Goal: Task Accomplishment & Management: Use online tool/utility

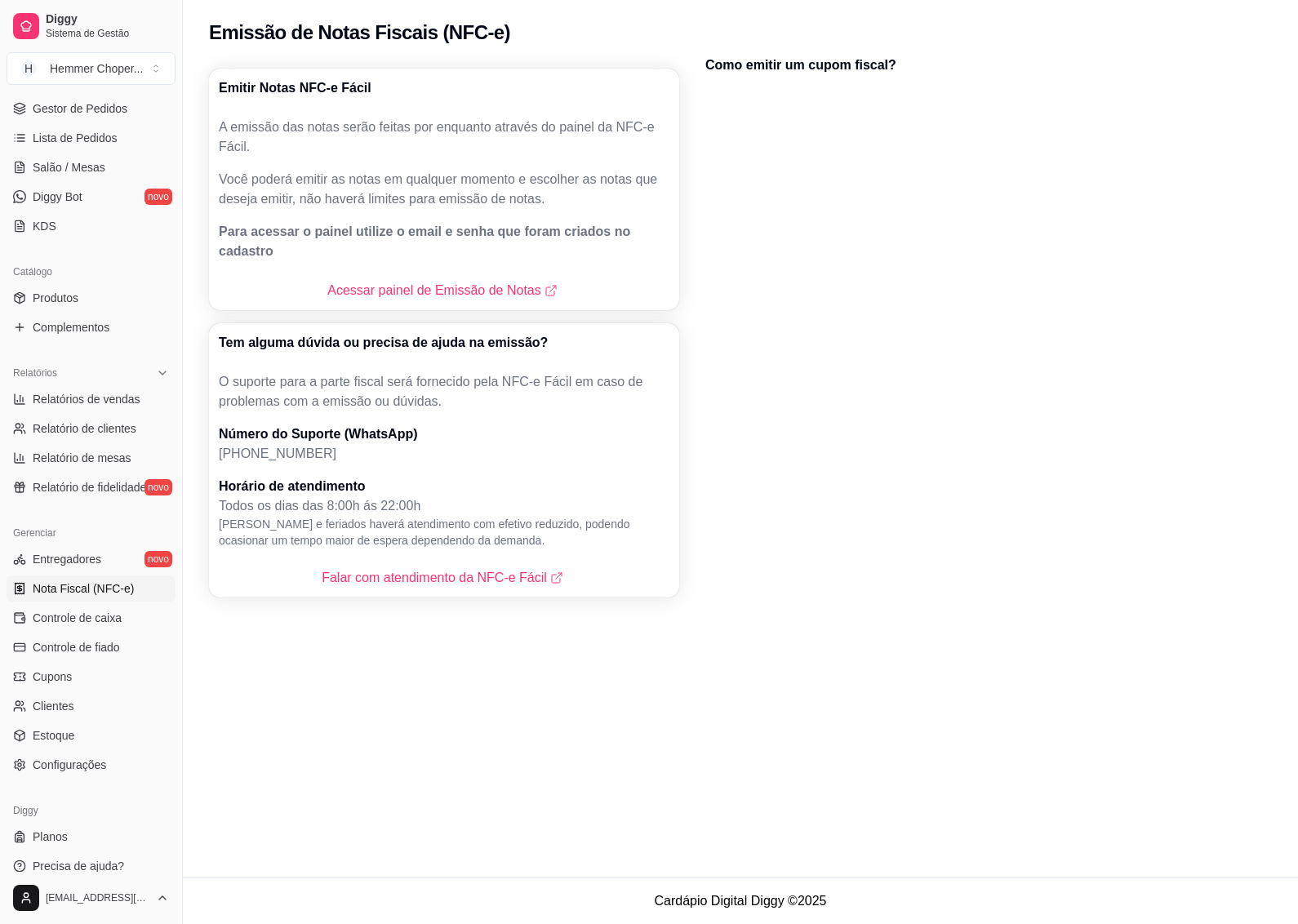
scroll to position [250, 0]
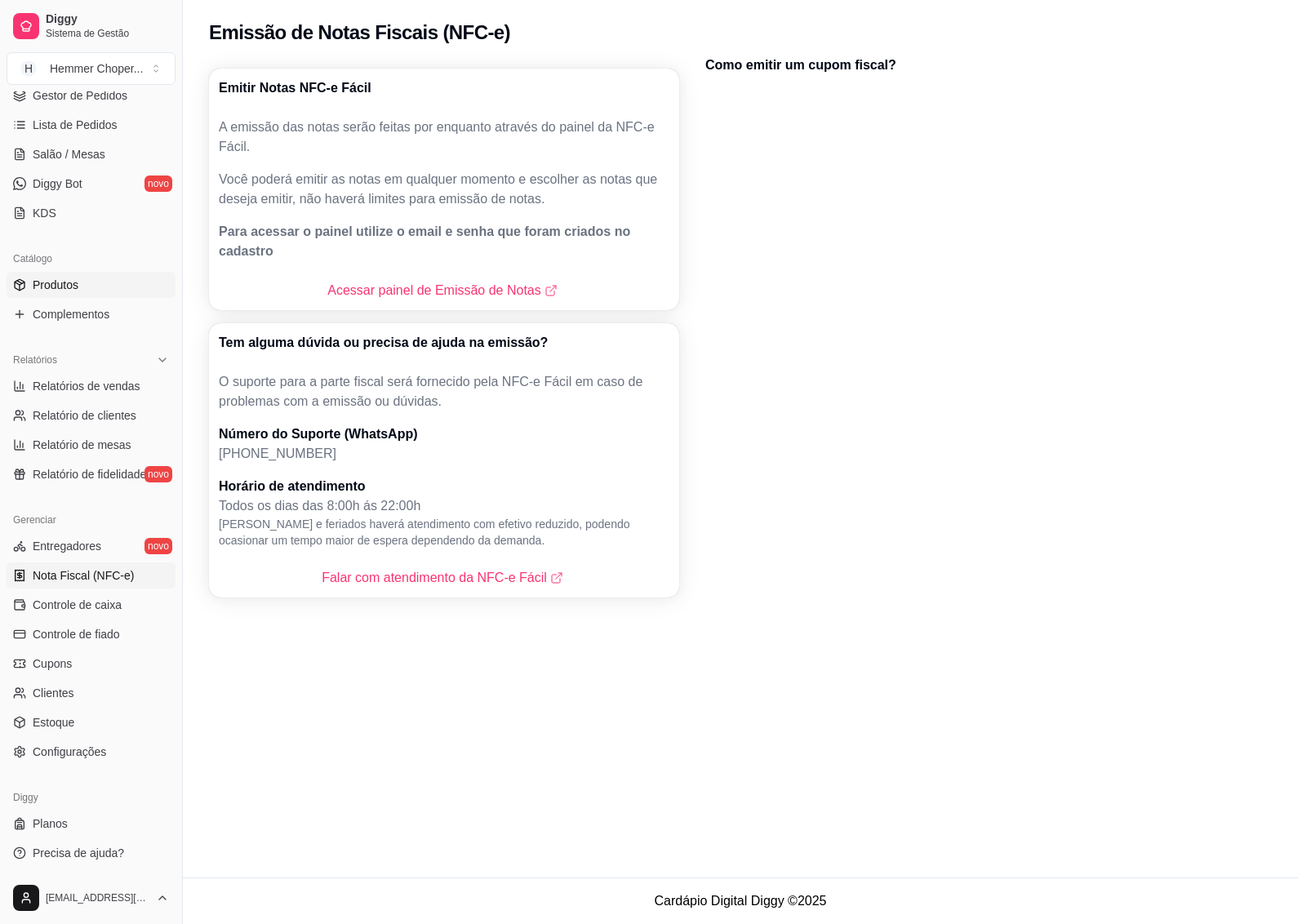
click at [76, 290] on span "Produtos" at bounding box center [55, 285] width 46 height 16
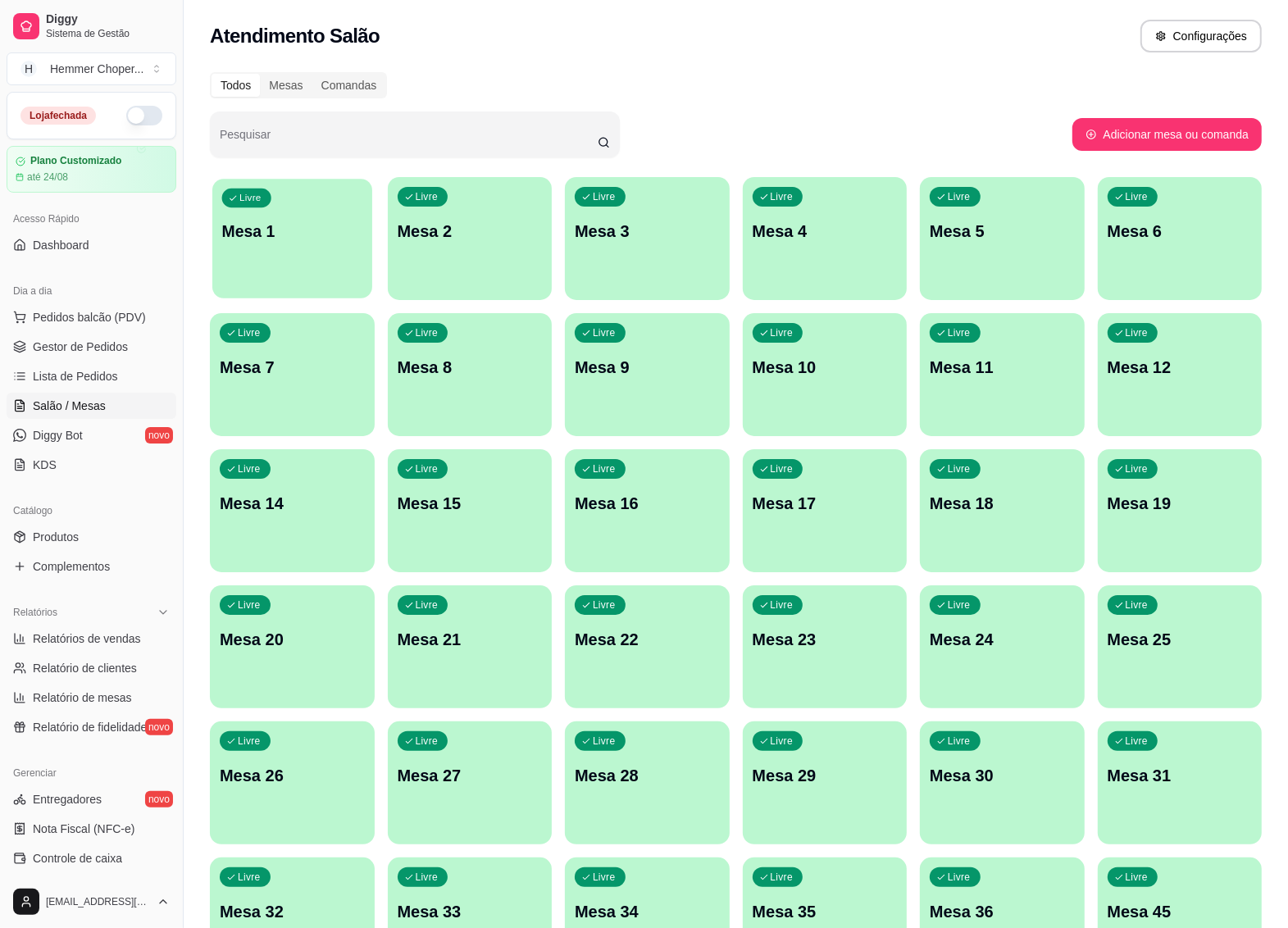
click at [252, 232] on p "Mesa 1" at bounding box center [292, 231] width 141 height 22
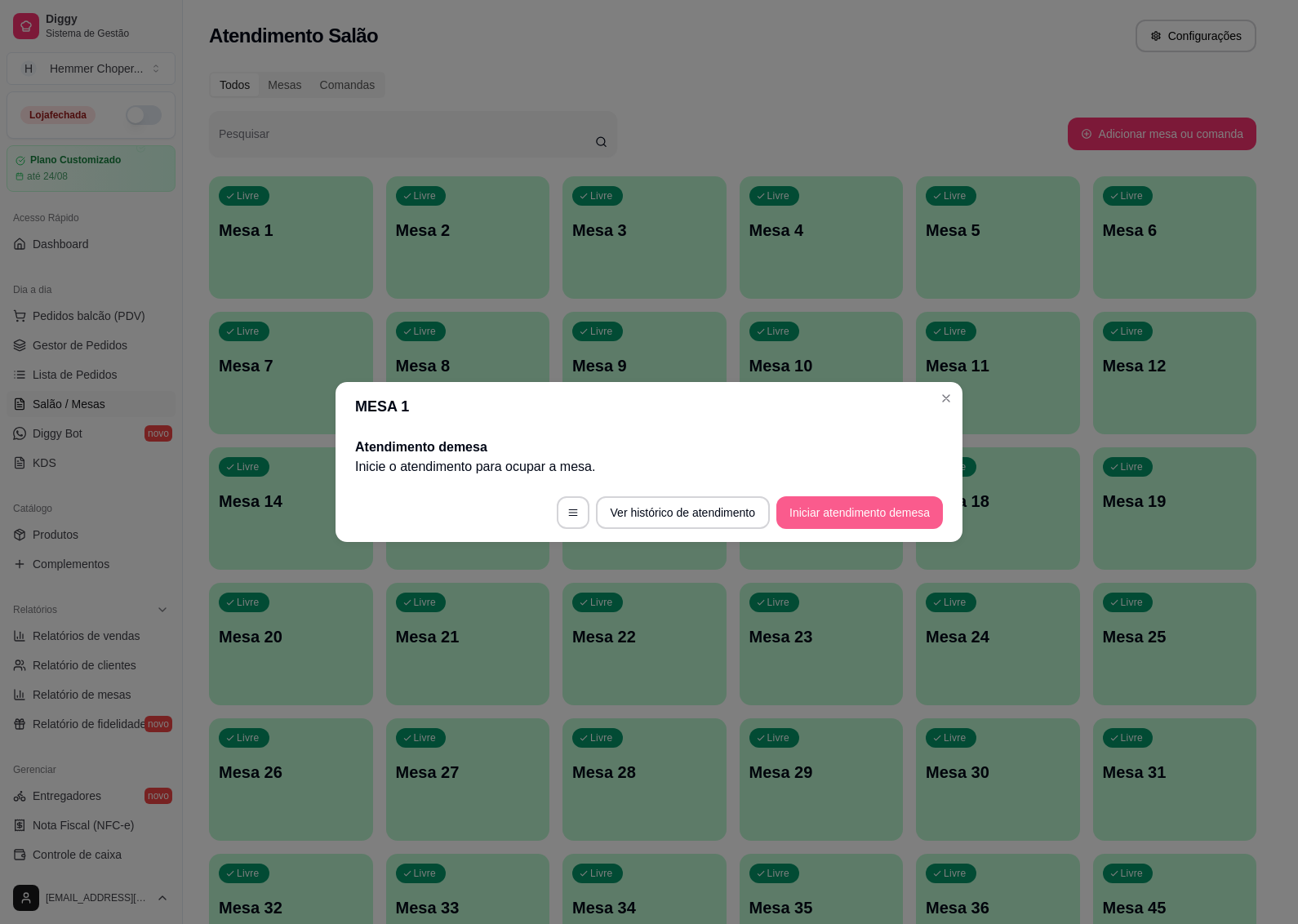
click at [801, 503] on button "Iniciar atendimento de mesa" at bounding box center [859, 512] width 166 height 33
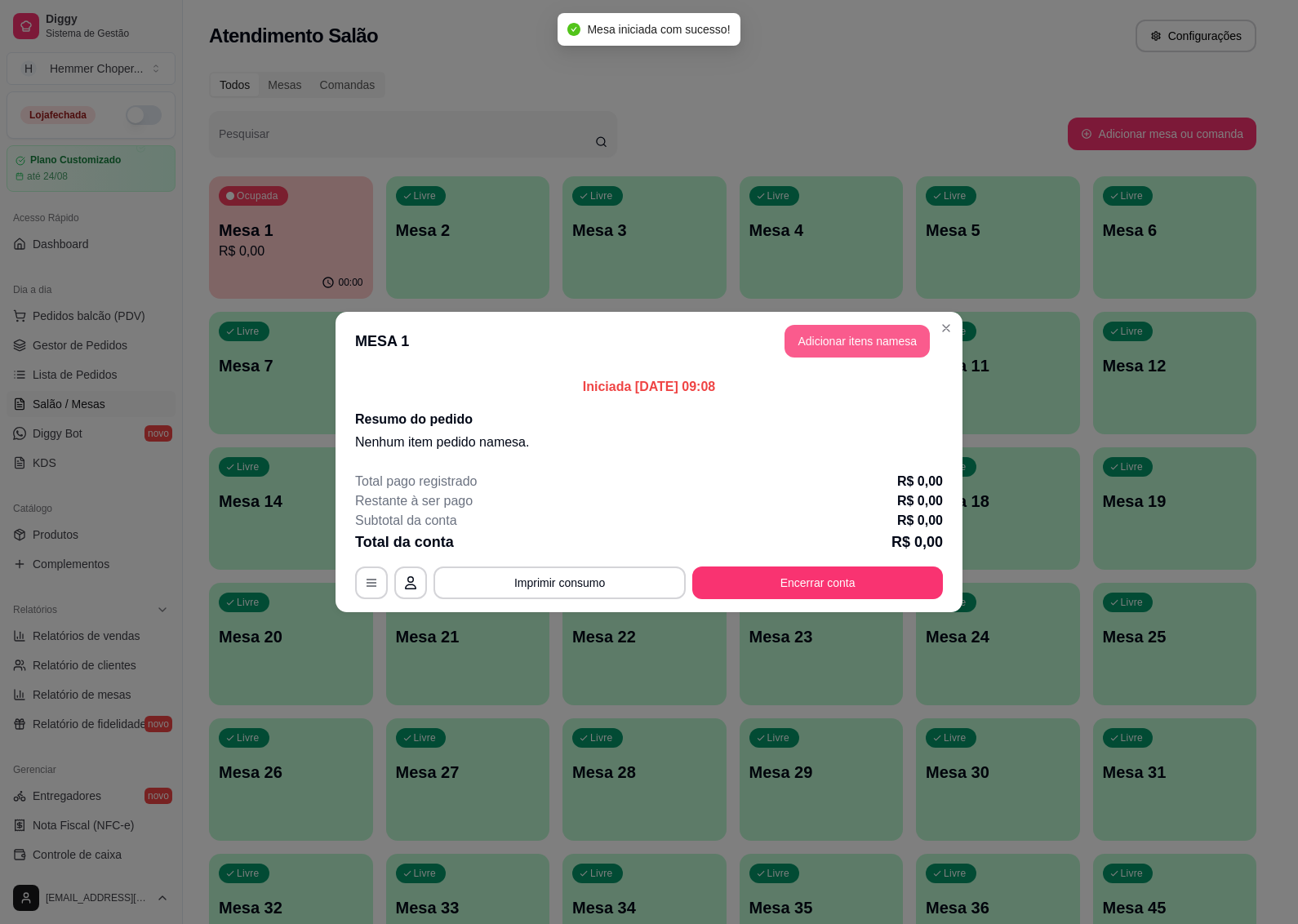
click at [862, 339] on button "Adicionar itens na mesa" at bounding box center [857, 341] width 146 height 33
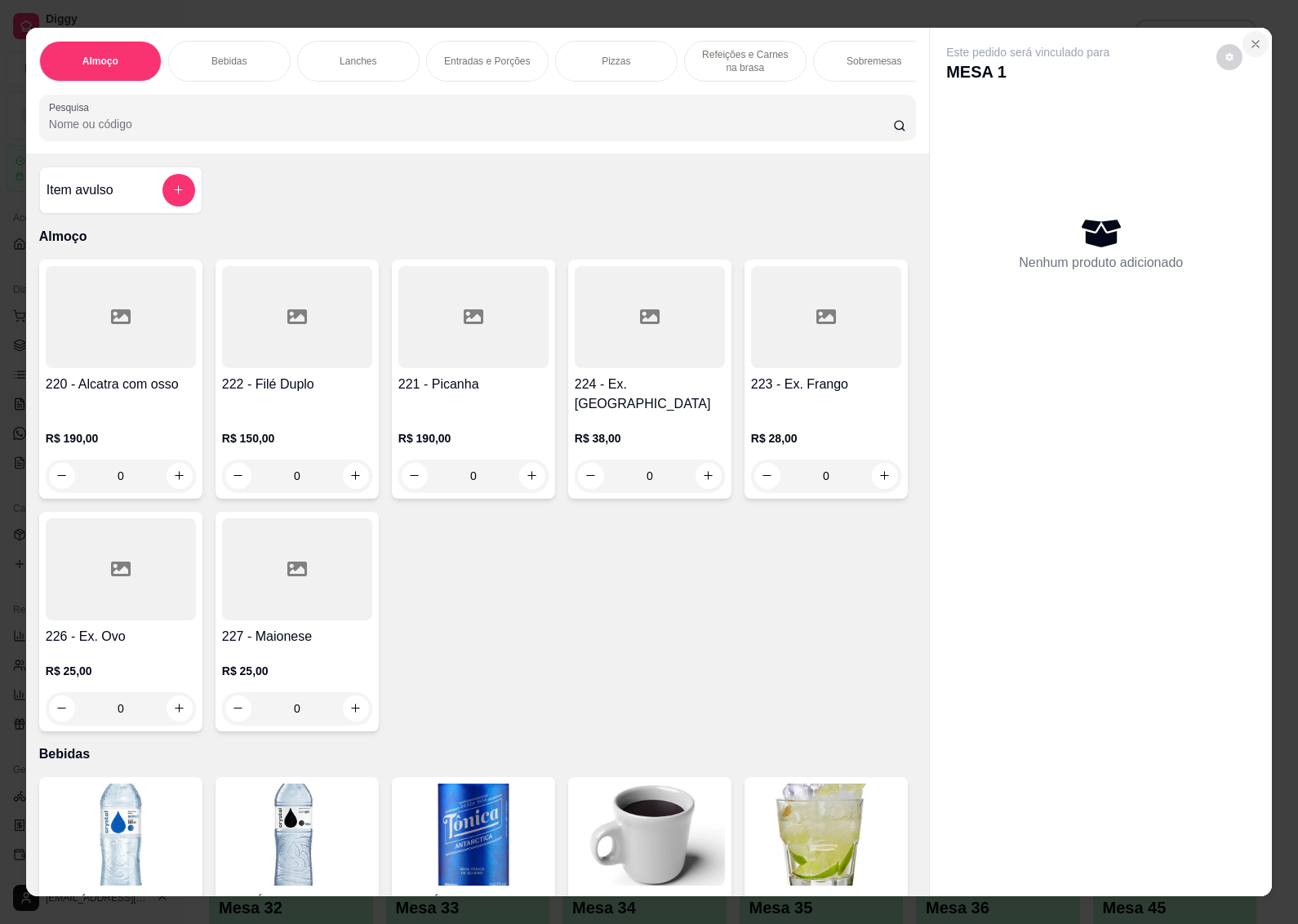
click at [1252, 38] on icon "Close" at bounding box center [1256, 44] width 13 height 13
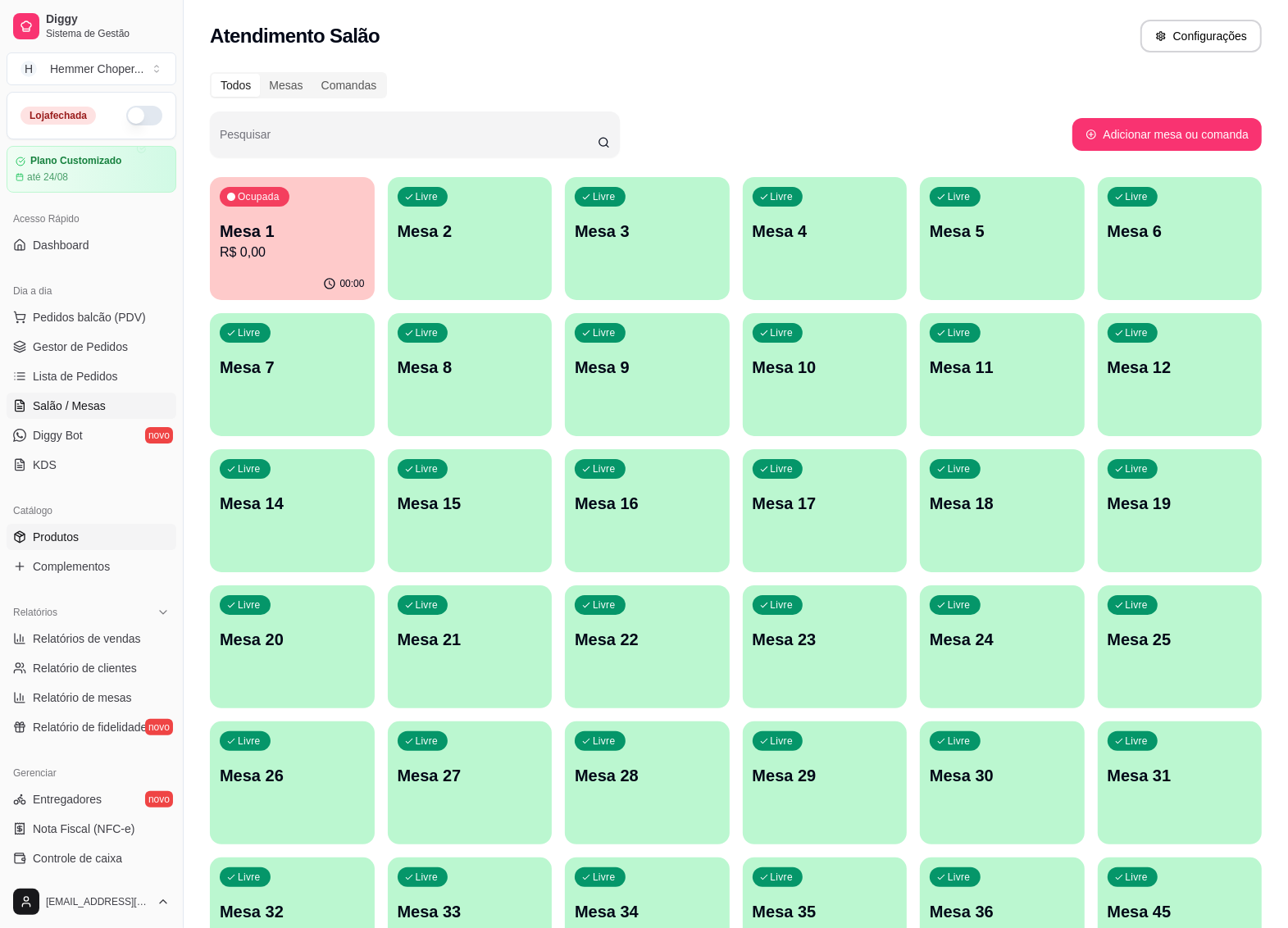
click at [78, 537] on span "Produtos" at bounding box center [56, 536] width 46 height 16
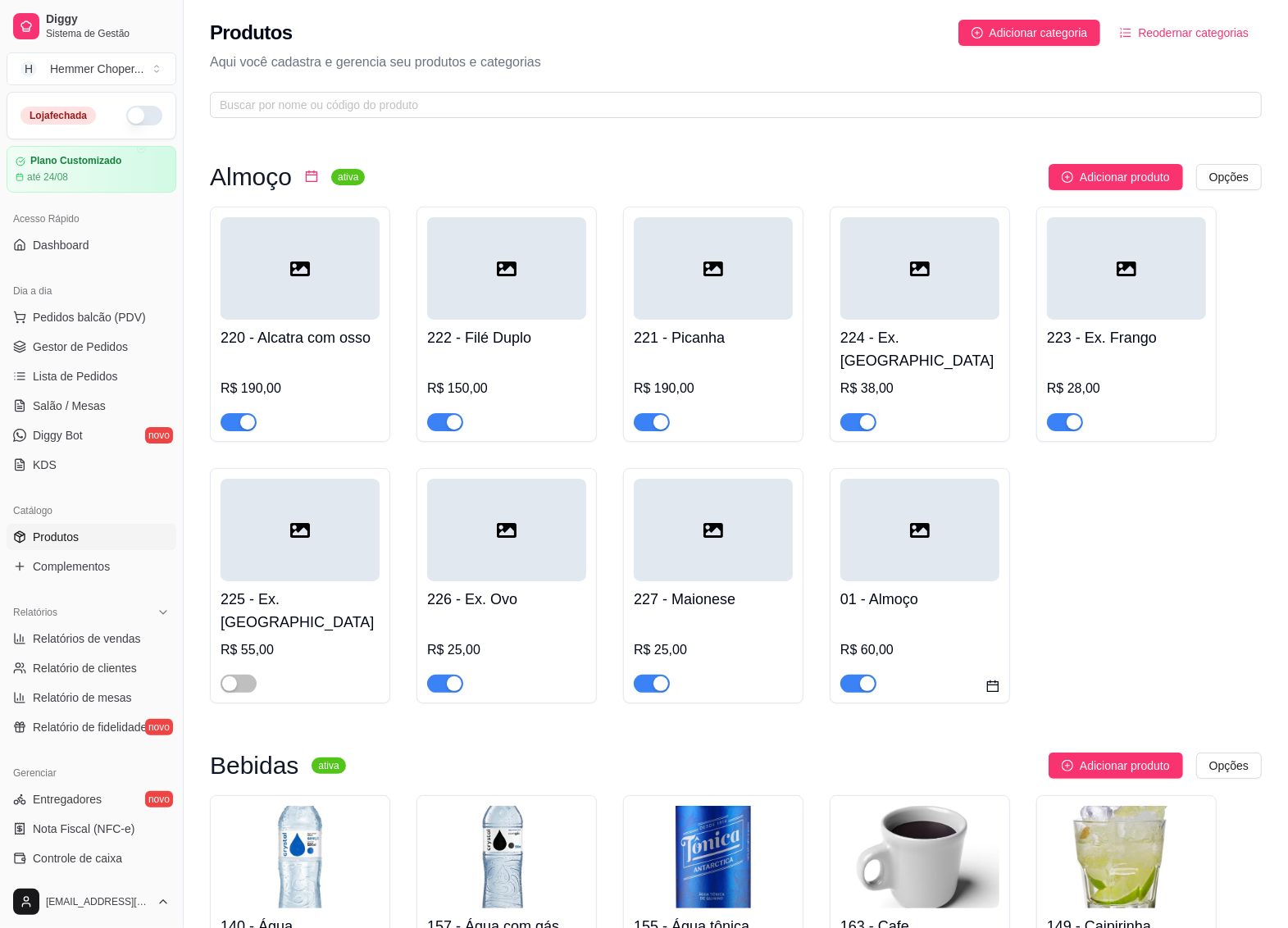
click at [907, 593] on div "01 - Almoço R$ 60,00" at bounding box center [919, 637] width 159 height 111
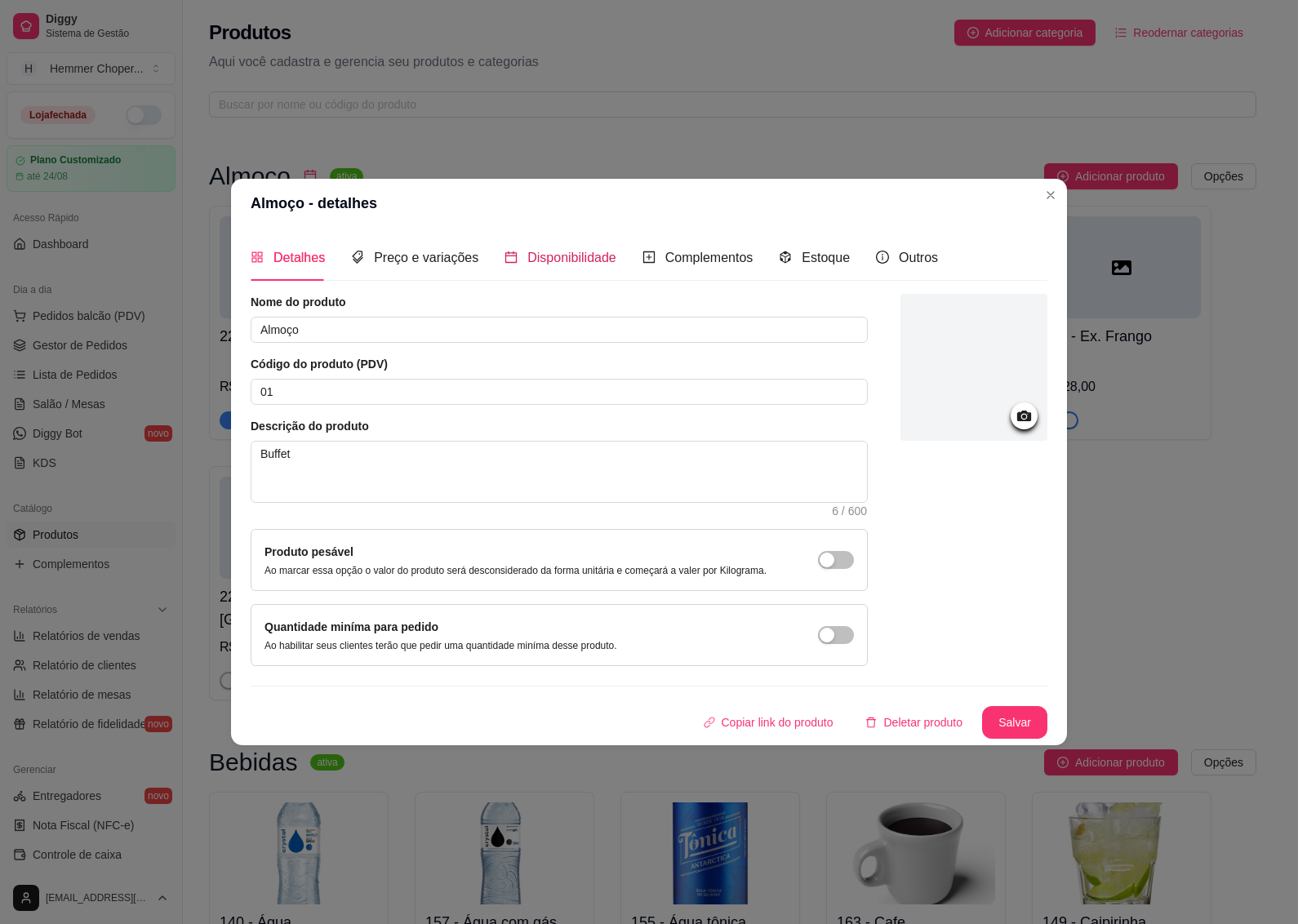
click at [572, 259] on span "Disponibilidade" at bounding box center [571, 258] width 89 height 14
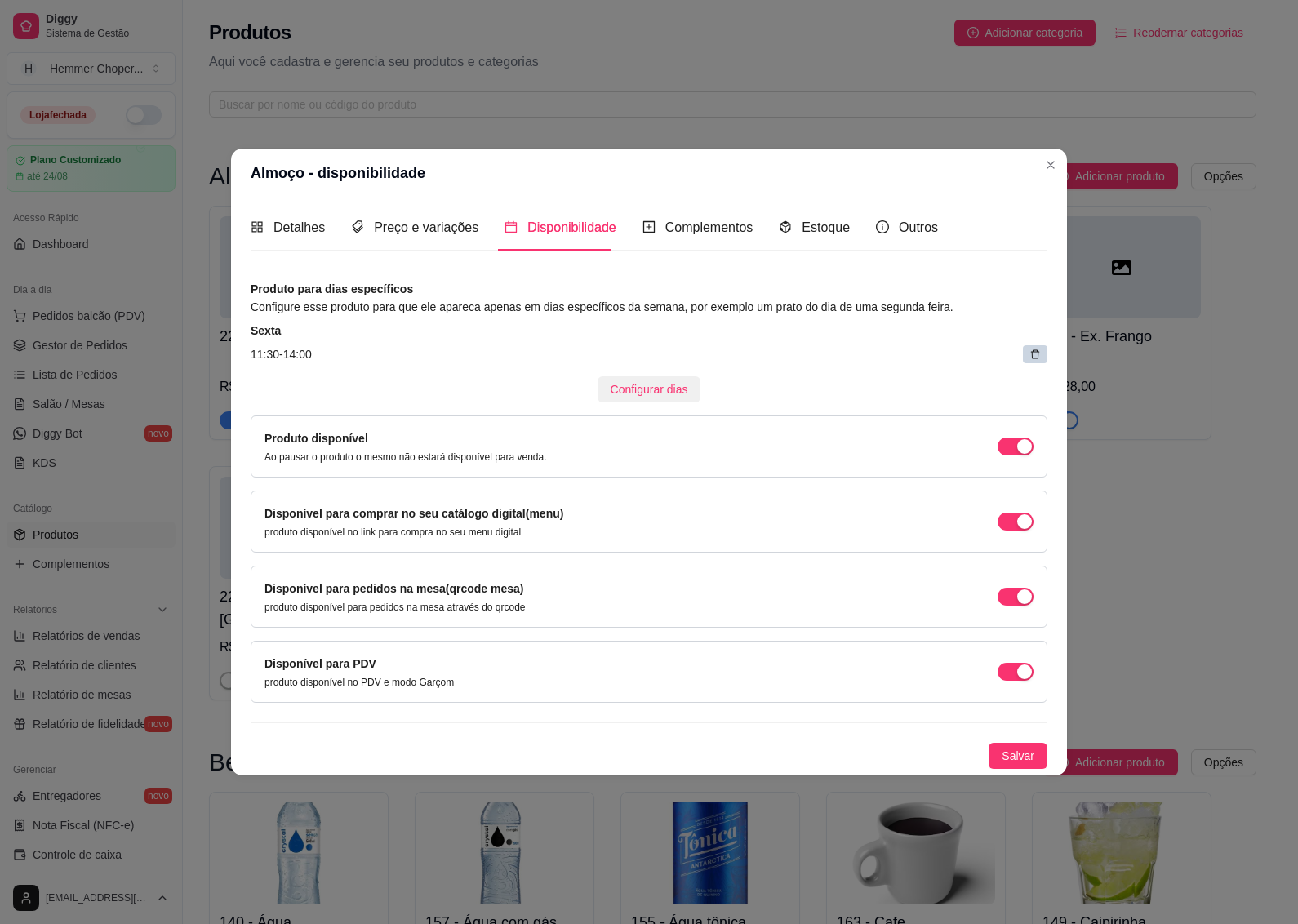
click at [637, 386] on span "Configurar dias" at bounding box center [649, 389] width 78 height 18
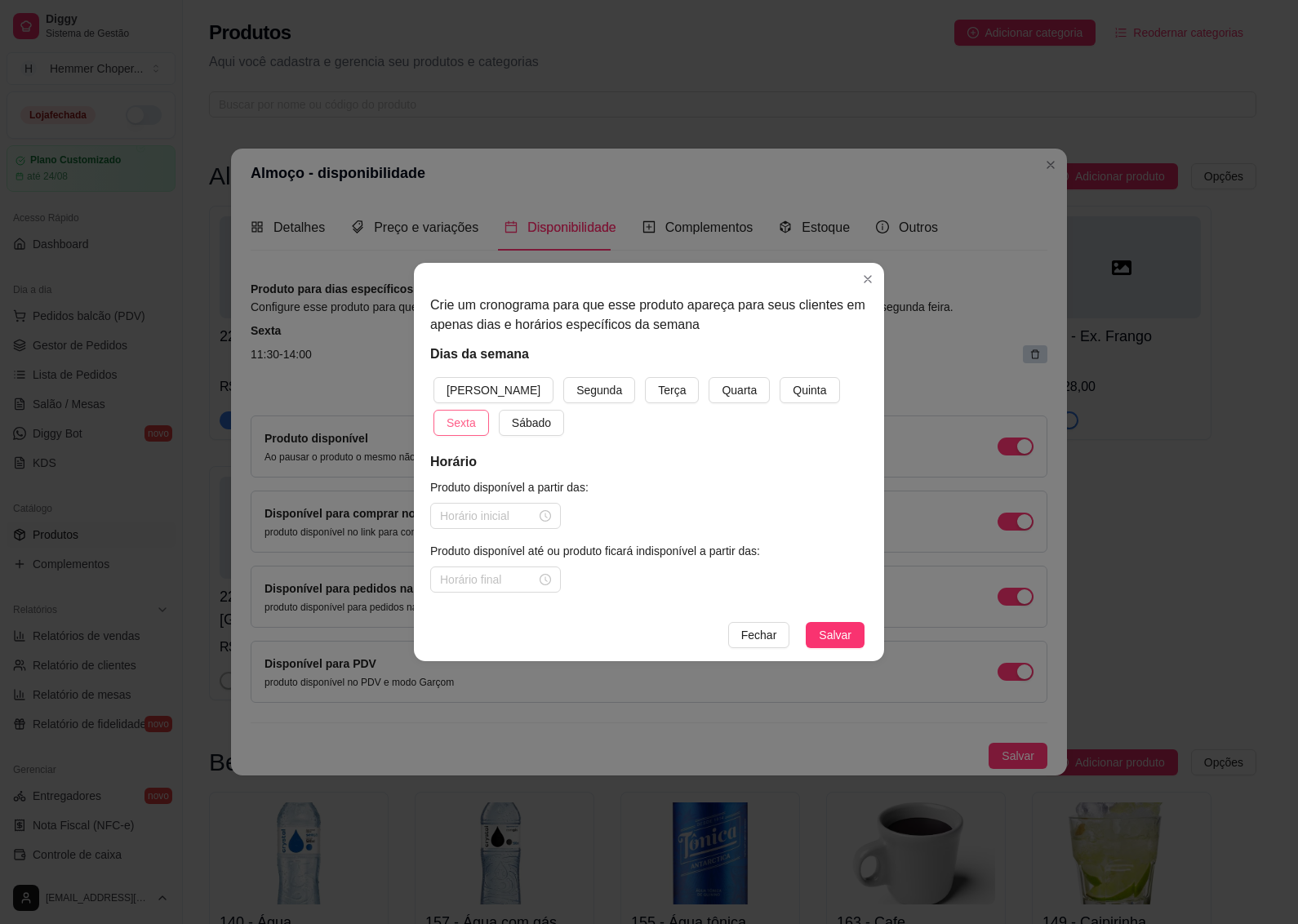
click at [476, 414] on span "Sexta" at bounding box center [461, 422] width 29 height 18
click at [475, 521] on input at bounding box center [488, 515] width 97 height 18
click at [450, 296] on div "09" at bounding box center [453, 298] width 39 height 23
type input "09:00"
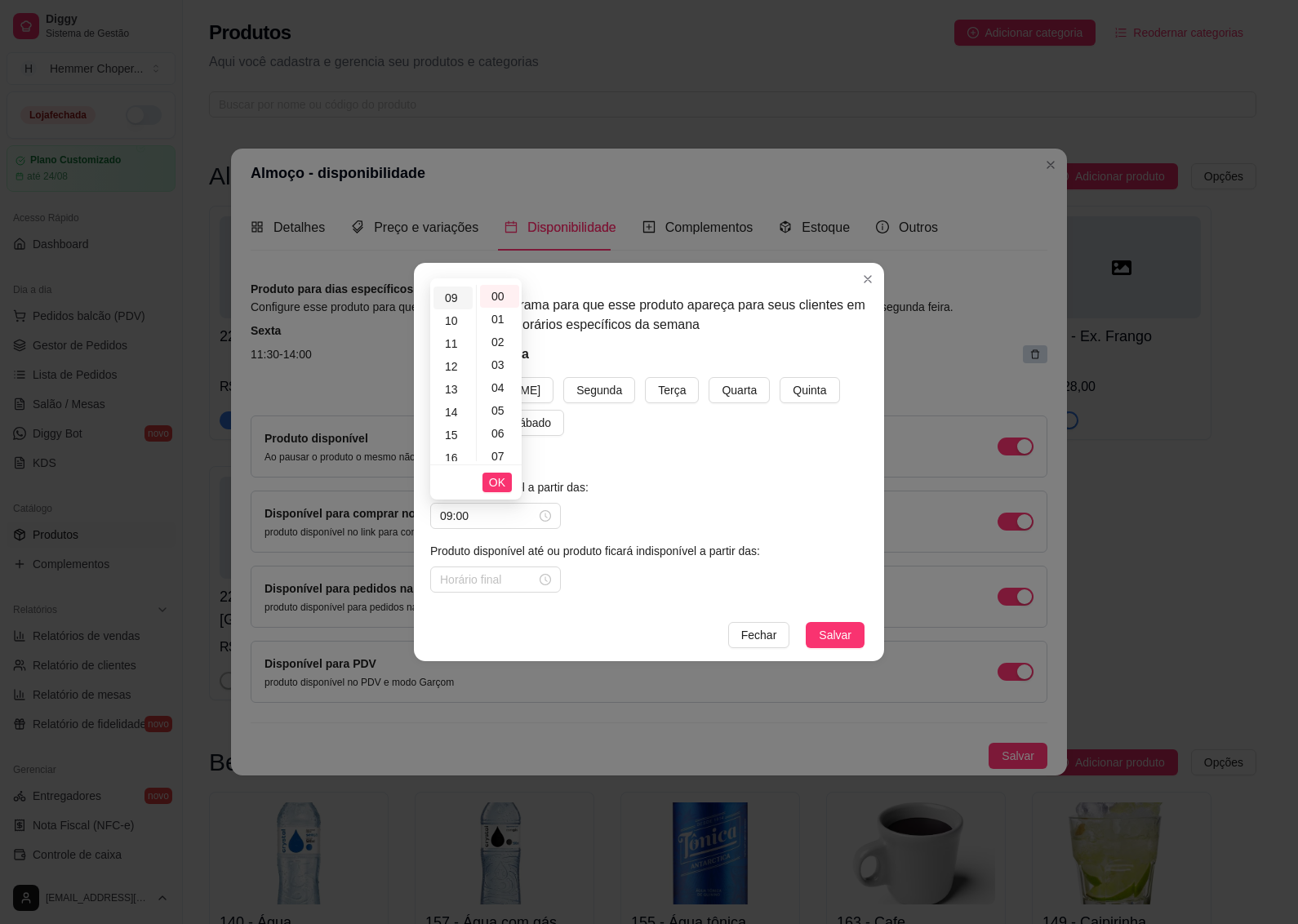
scroll to position [206, 0]
click at [500, 478] on span "OK" at bounding box center [496, 482] width 16 height 18
click at [478, 589] on div at bounding box center [495, 580] width 131 height 26
click at [446, 394] on div "15" at bounding box center [453, 397] width 39 height 23
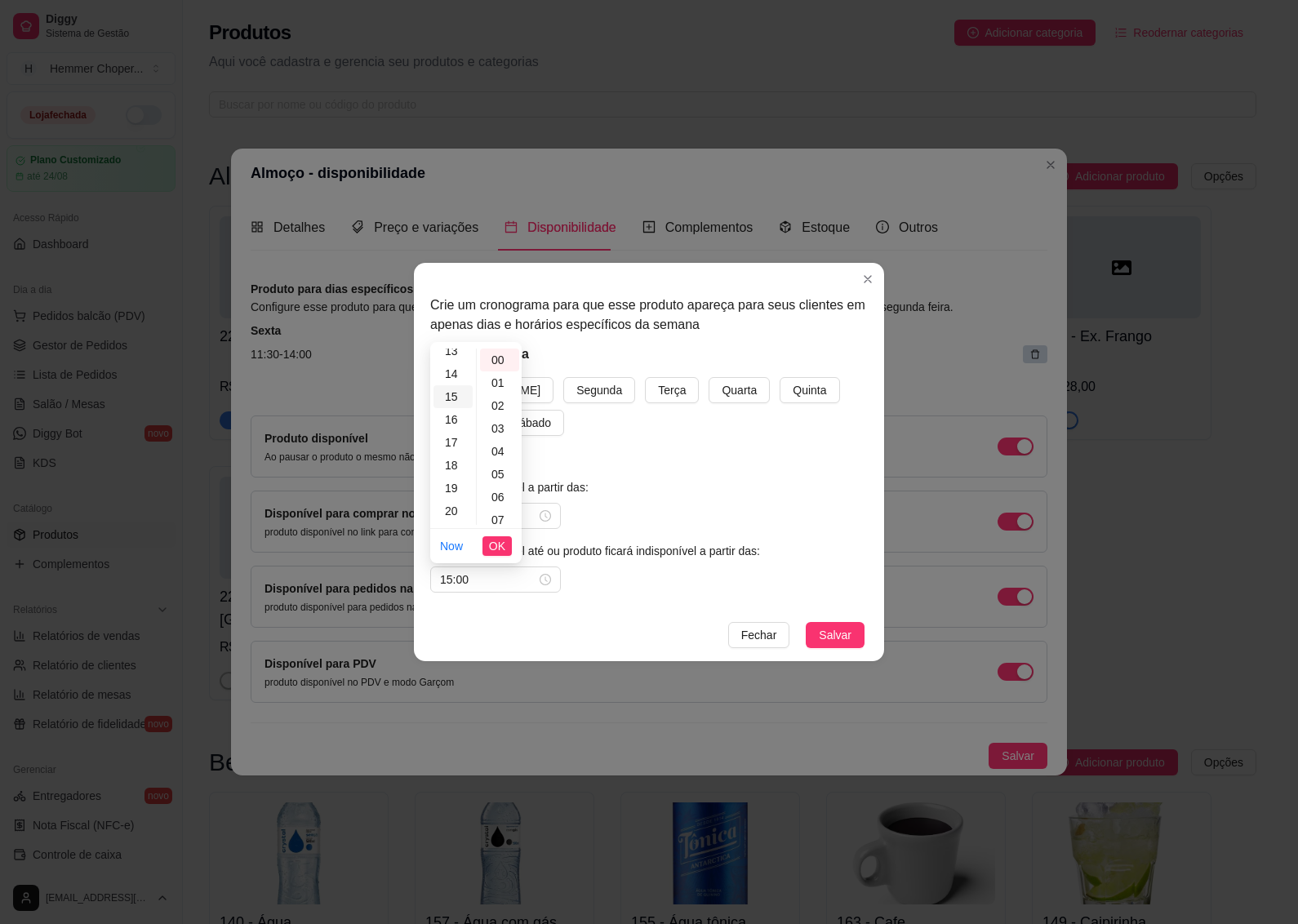
type input "15:00"
click at [493, 545] on span "OK" at bounding box center [496, 546] width 16 height 18
click at [833, 637] on span "Salvar" at bounding box center [835, 634] width 33 height 18
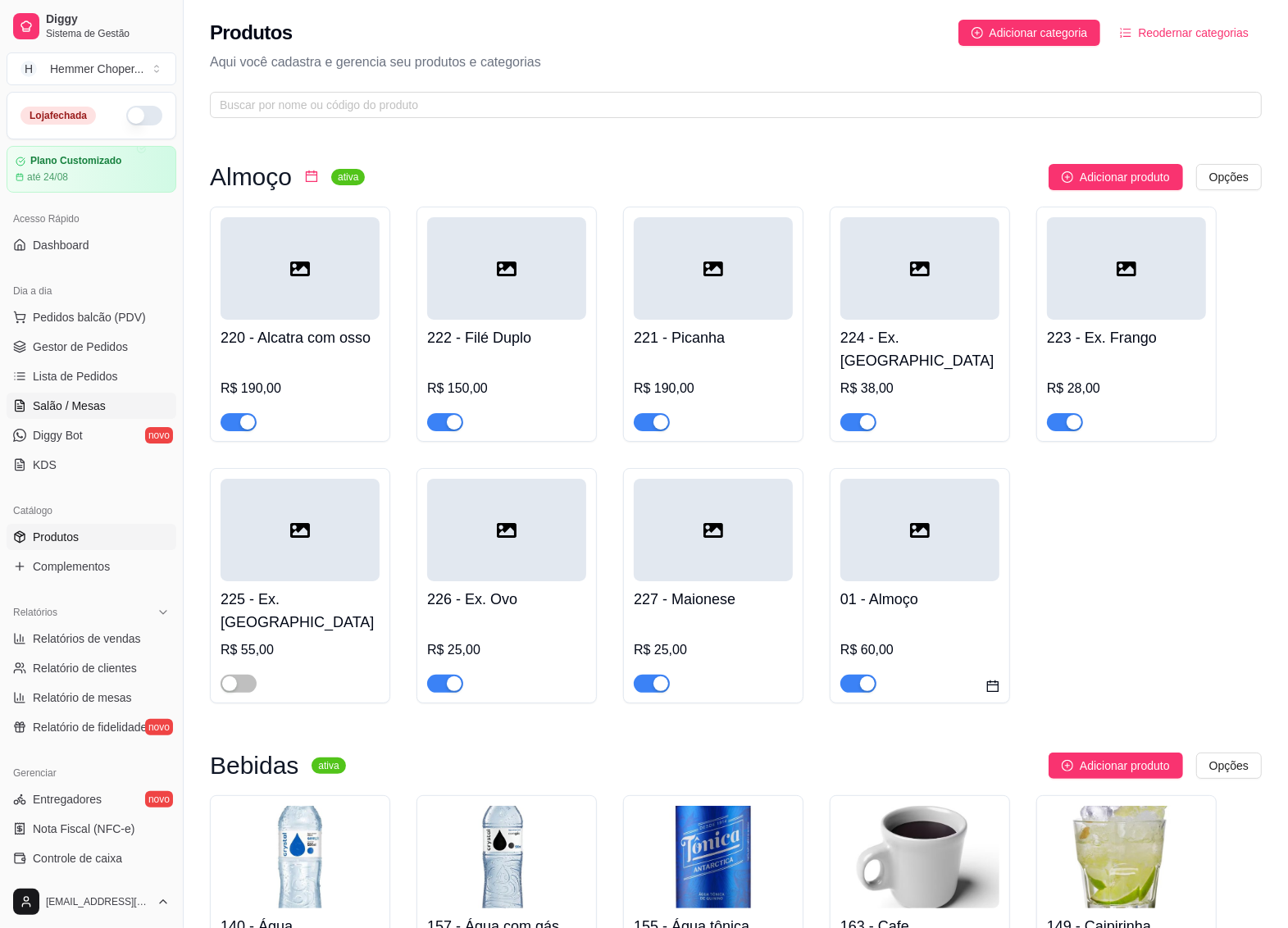
click at [83, 406] on span "Salão / Mesas" at bounding box center [69, 405] width 73 height 16
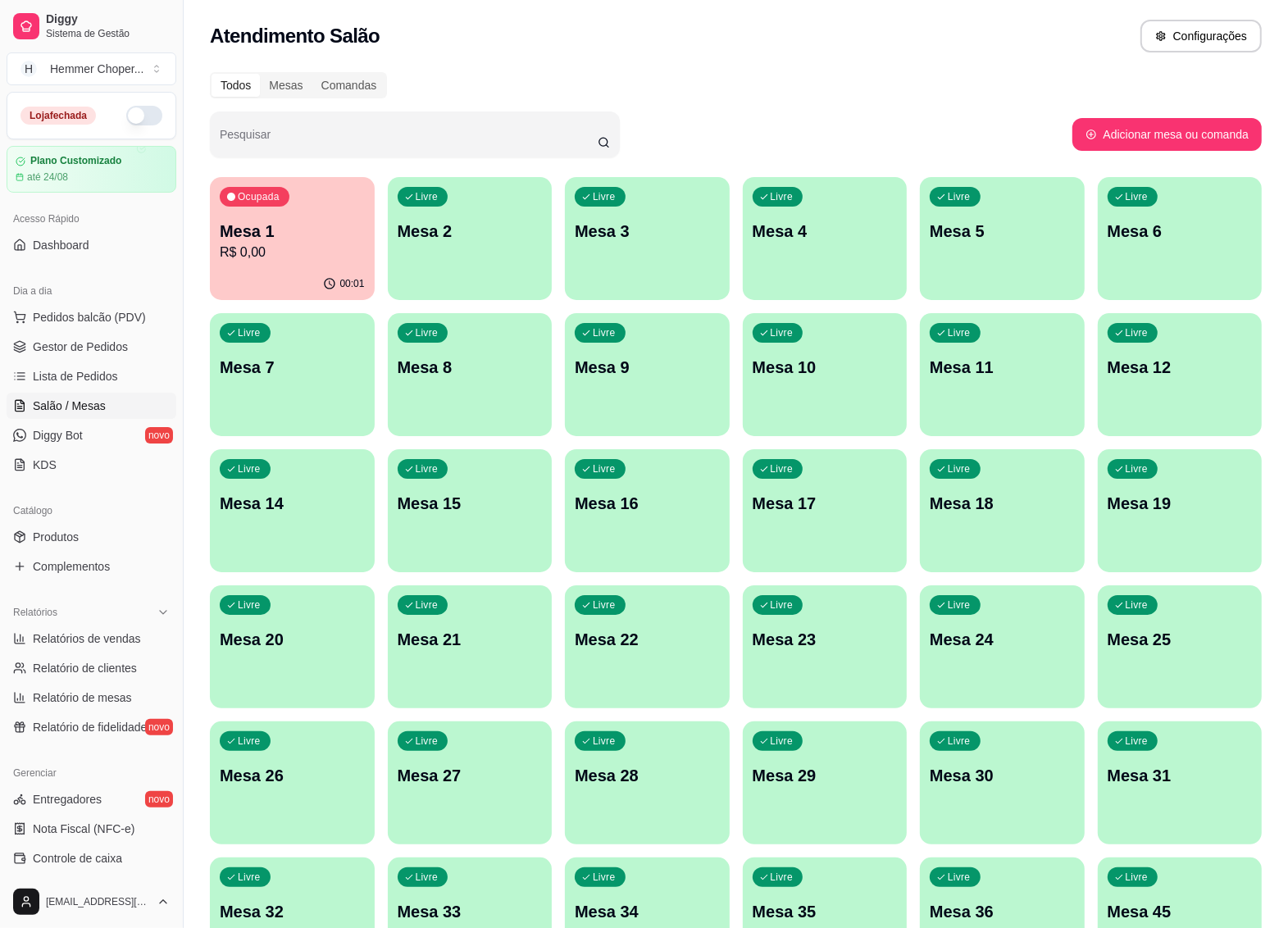
click at [304, 253] on p "R$ 0,00" at bounding box center [293, 252] width 145 height 20
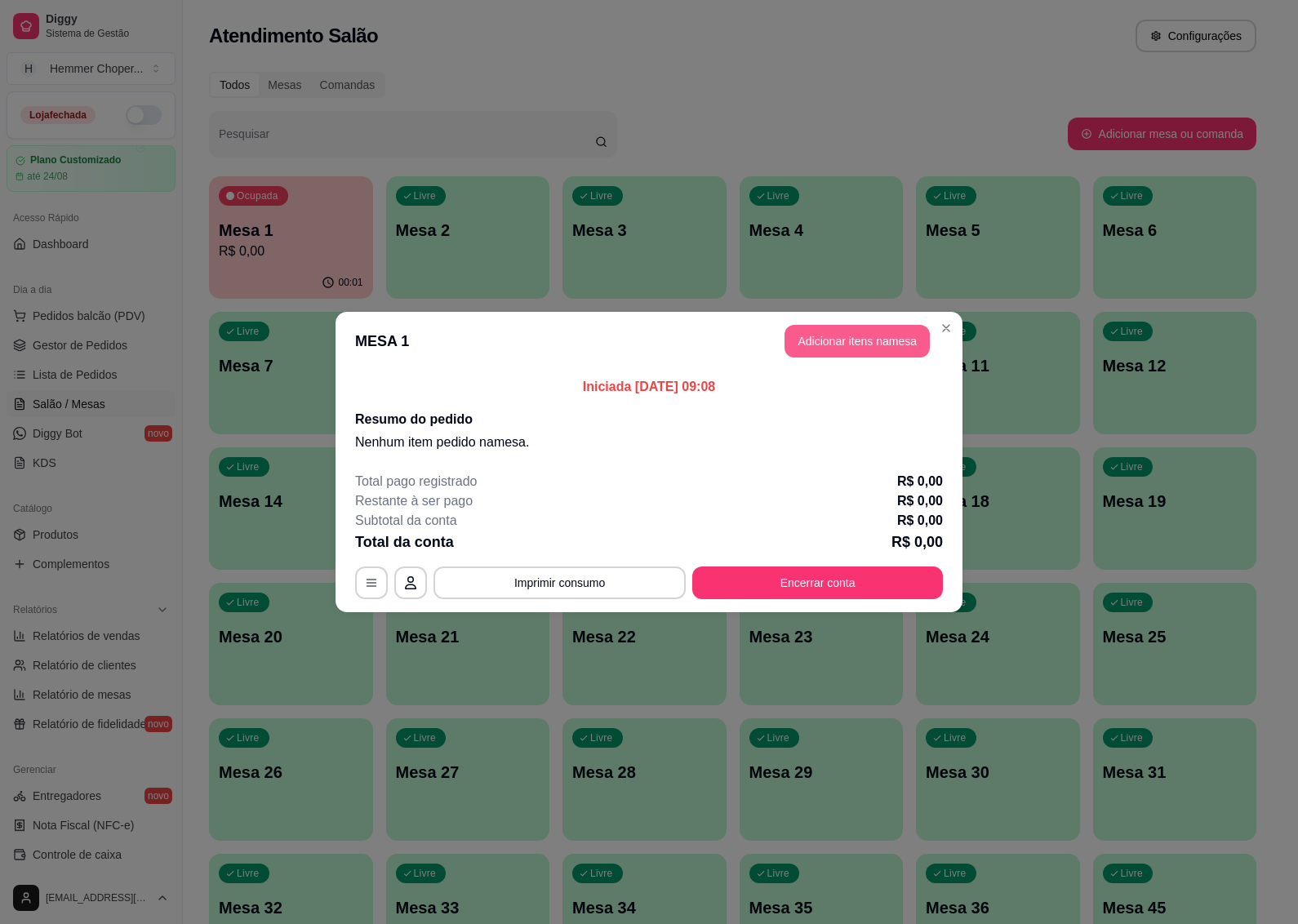
click at [870, 347] on button "Adicionar itens na mesa" at bounding box center [857, 341] width 146 height 33
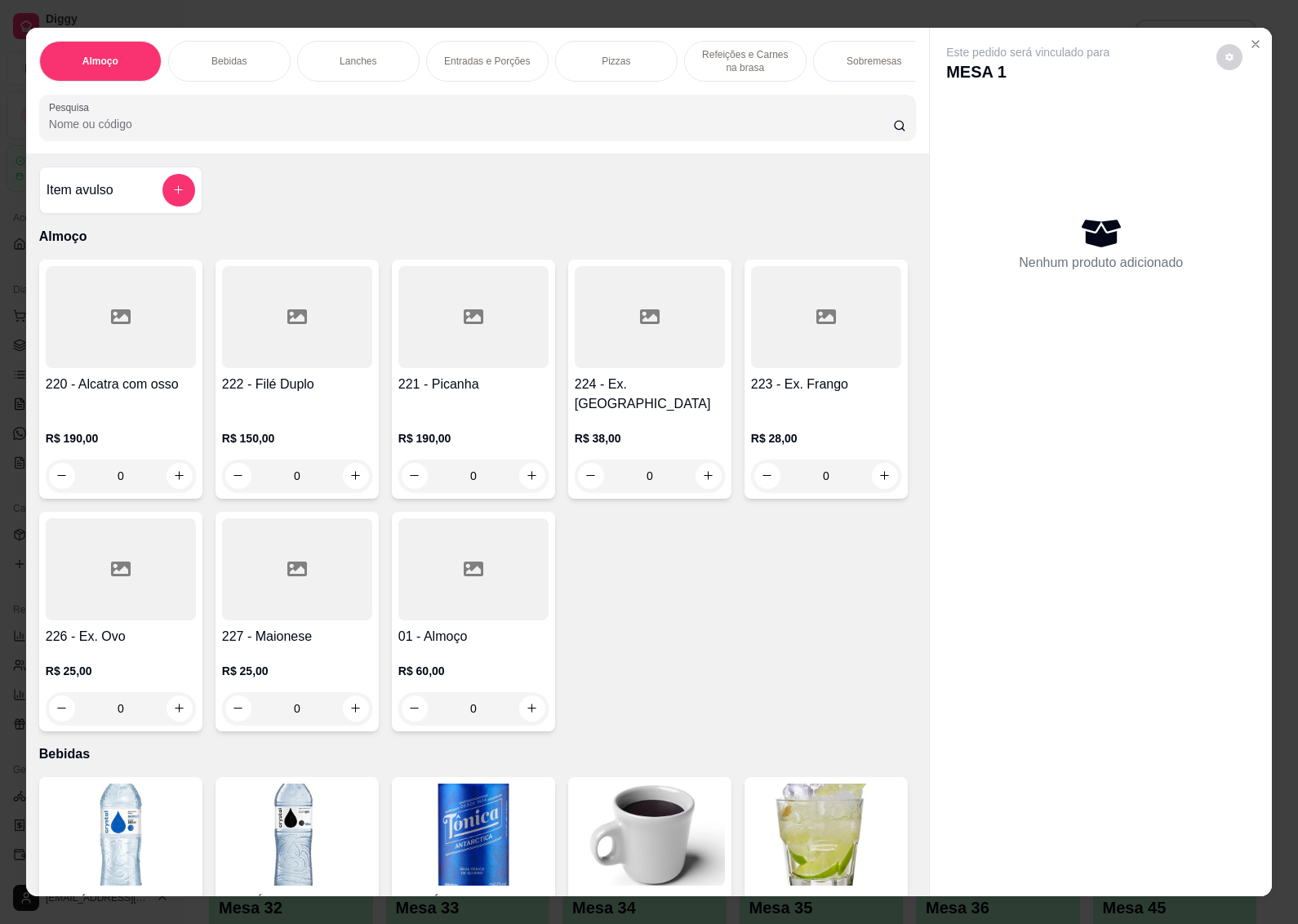
click at [549, 633] on h4 "01 - Almoço" at bounding box center [474, 636] width 150 height 20
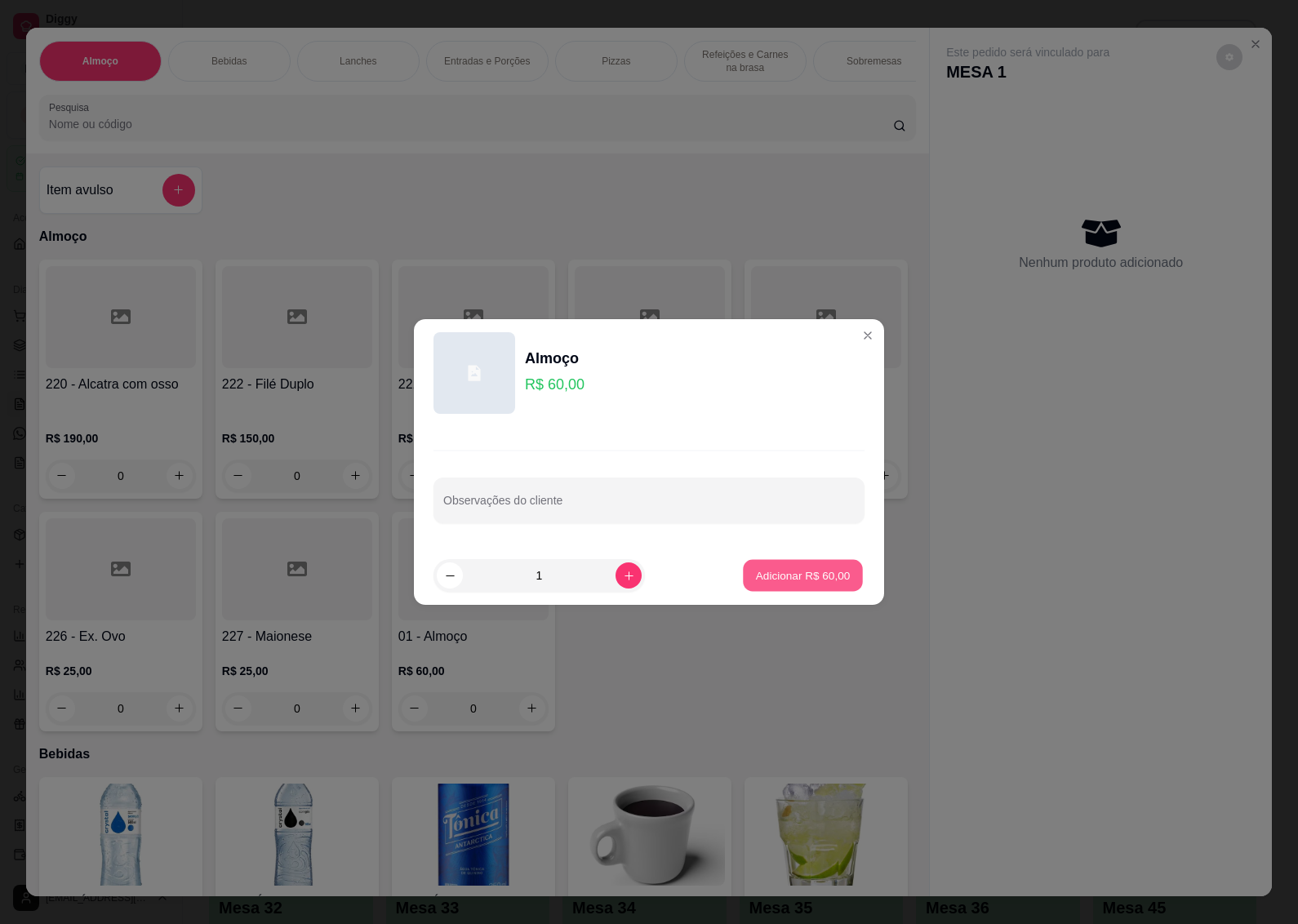
click at [776, 561] on button "Adicionar R$ 60,00" at bounding box center [804, 576] width 120 height 32
type input "1"
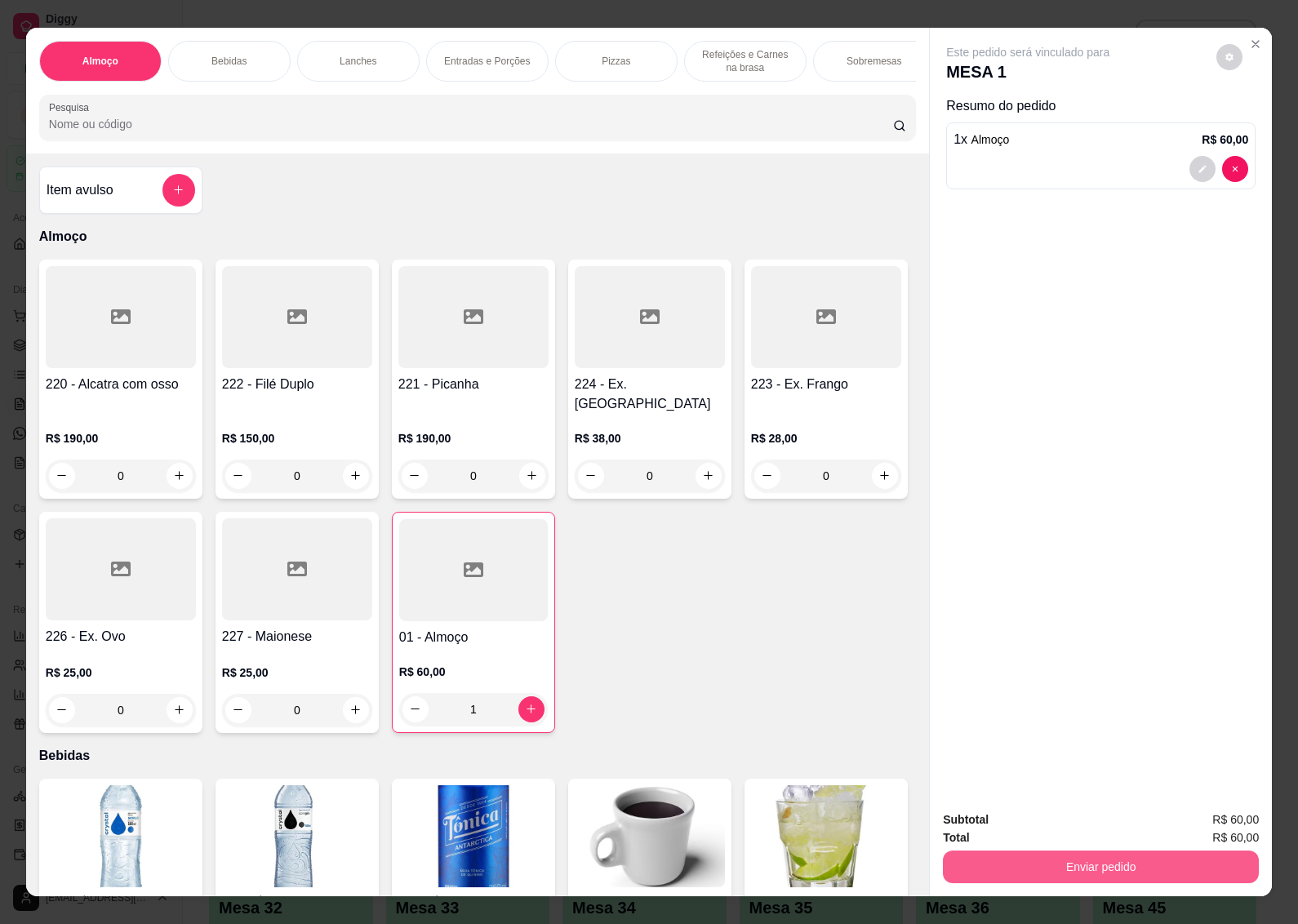
click at [1042, 854] on button "Enviar pedido" at bounding box center [1101, 867] width 316 height 33
click at [1043, 818] on button "Não registrar e enviar pedido" at bounding box center [1045, 820] width 164 height 30
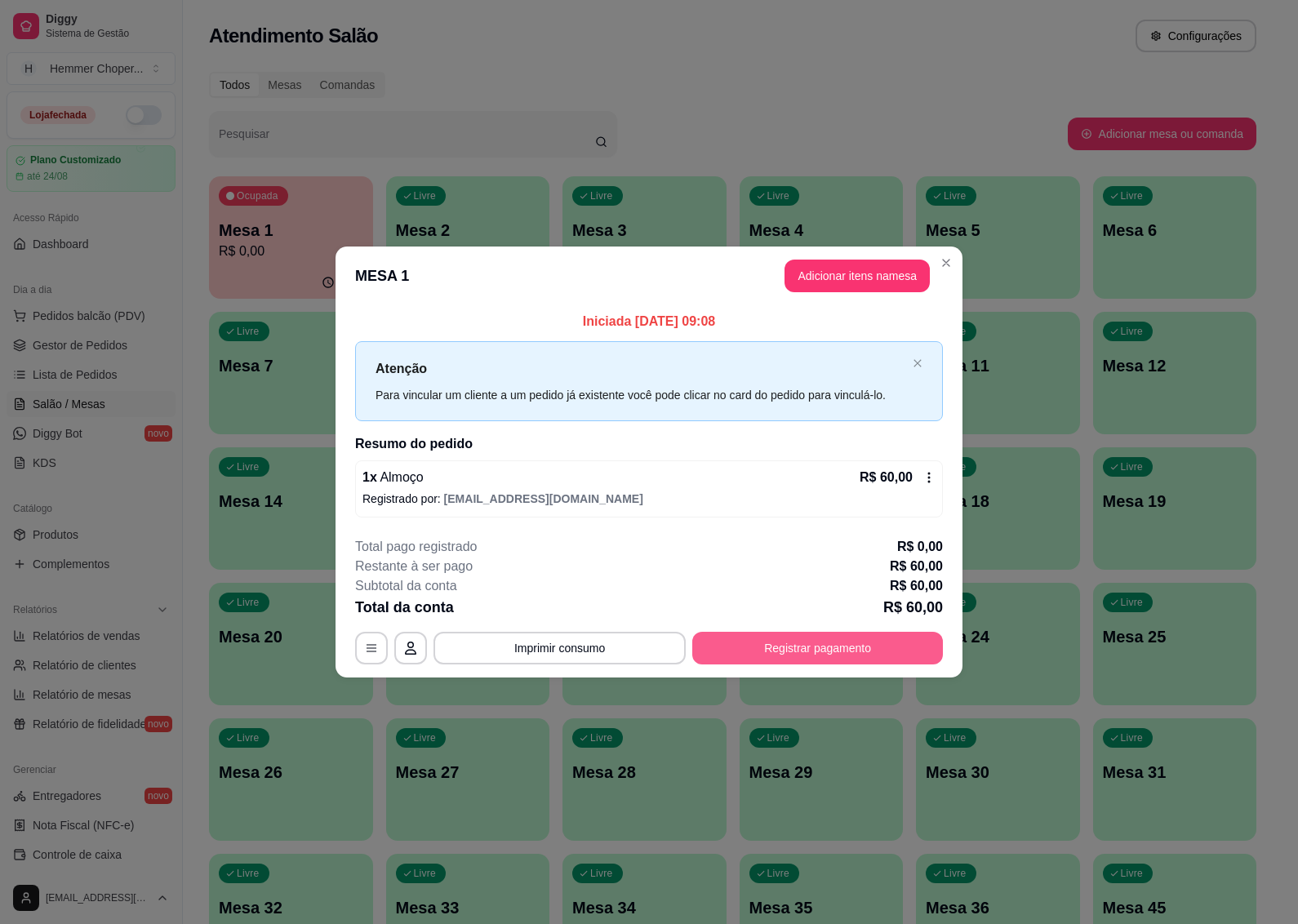
click at [785, 655] on button "Registrar pagamento" at bounding box center [818, 648] width 251 height 33
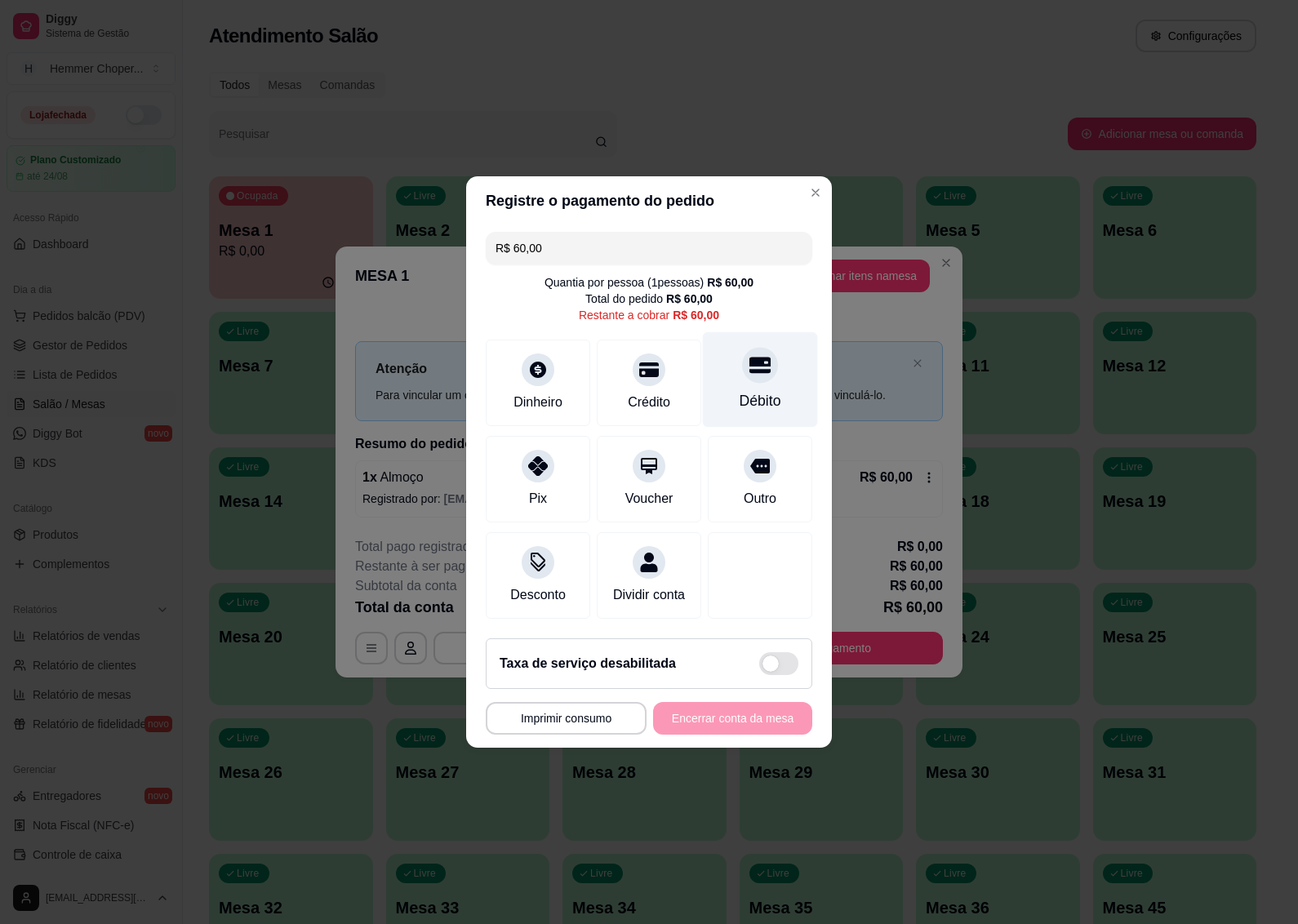
click at [754, 364] on icon at bounding box center [760, 365] width 22 height 22
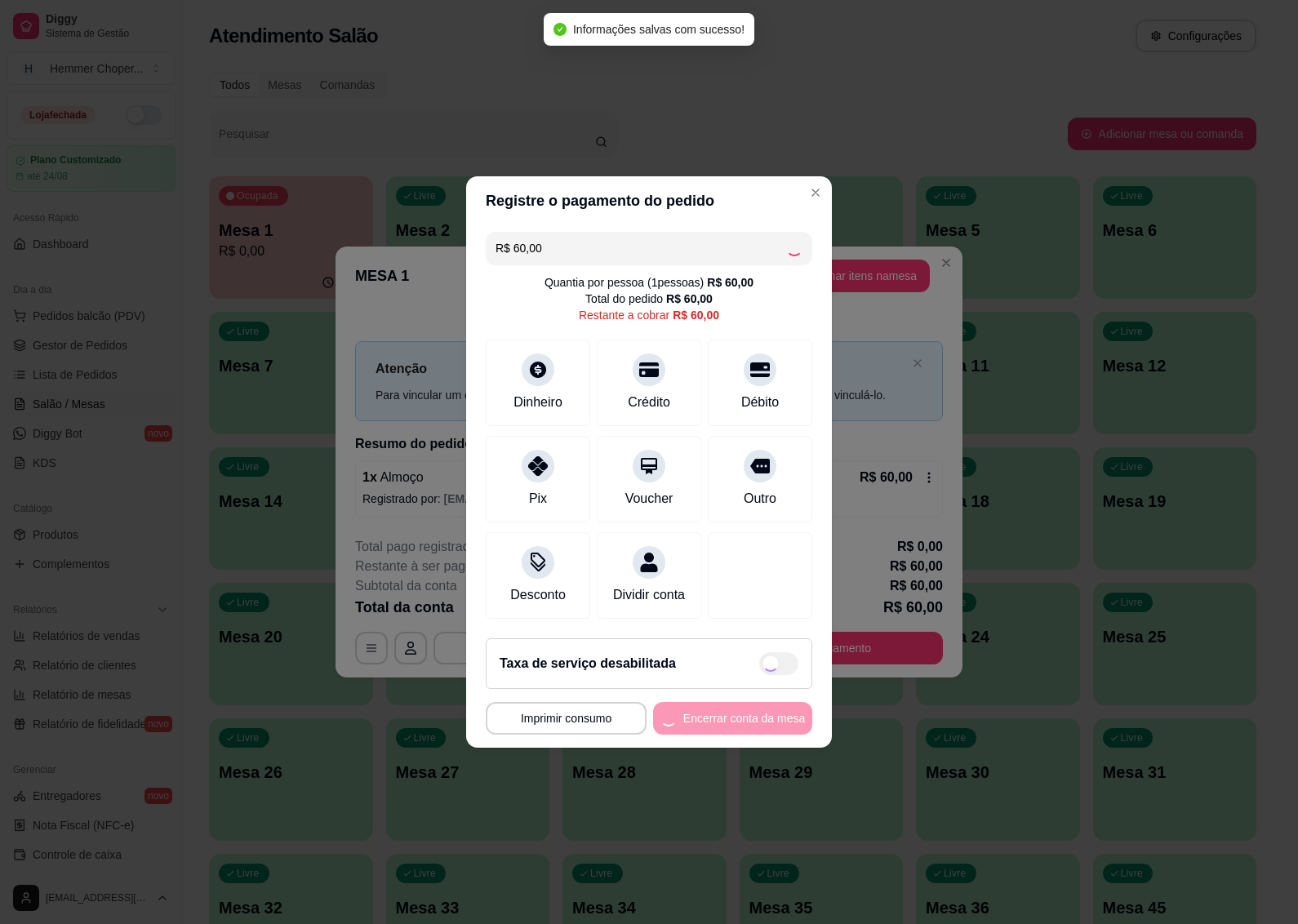
type input "R$ 0,00"
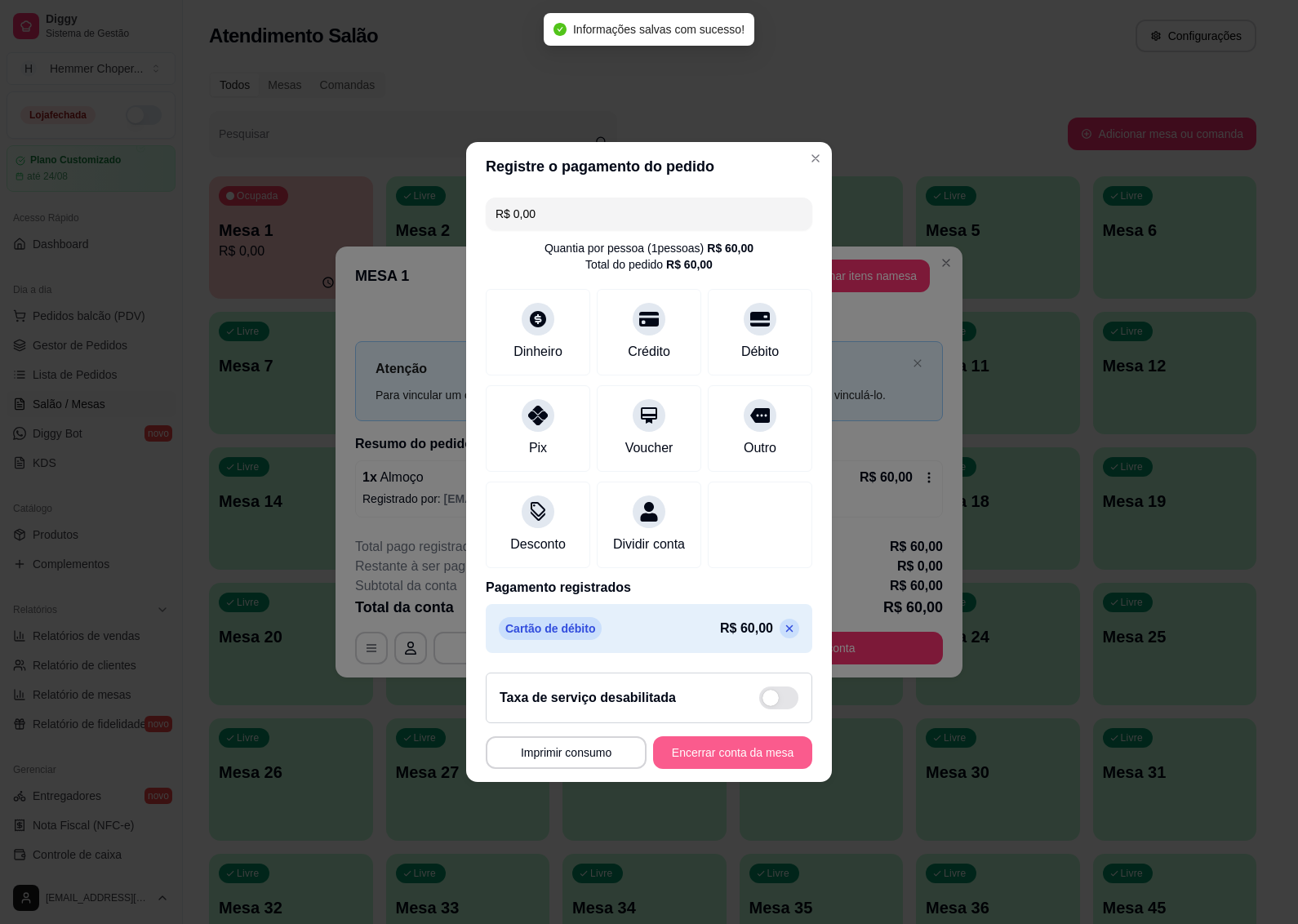
click at [674, 756] on button "Encerrar conta da mesa" at bounding box center [732, 753] width 159 height 33
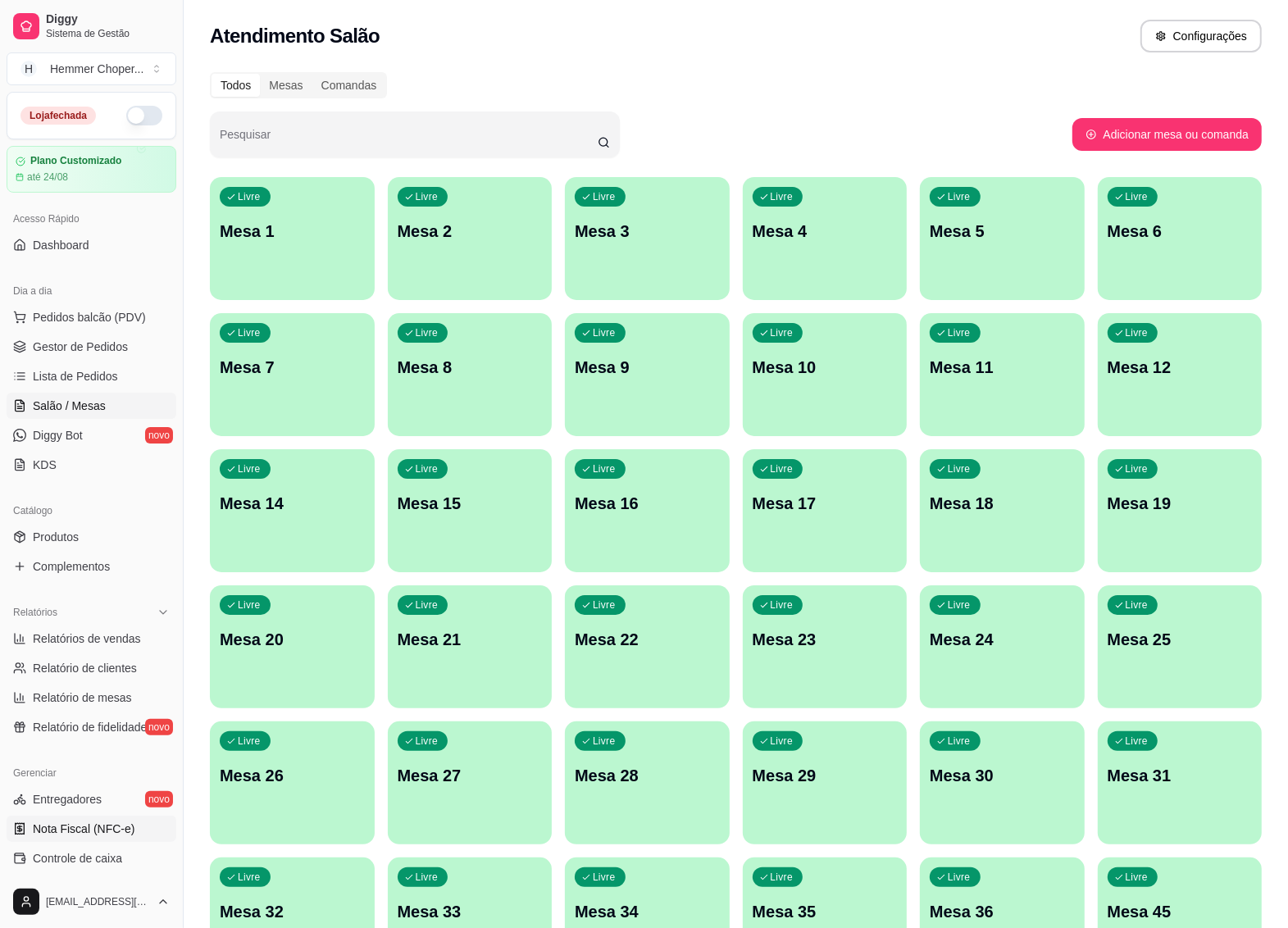
click at [72, 822] on span "Nota Fiscal (NFC-e)" at bounding box center [84, 829] width 102 height 16
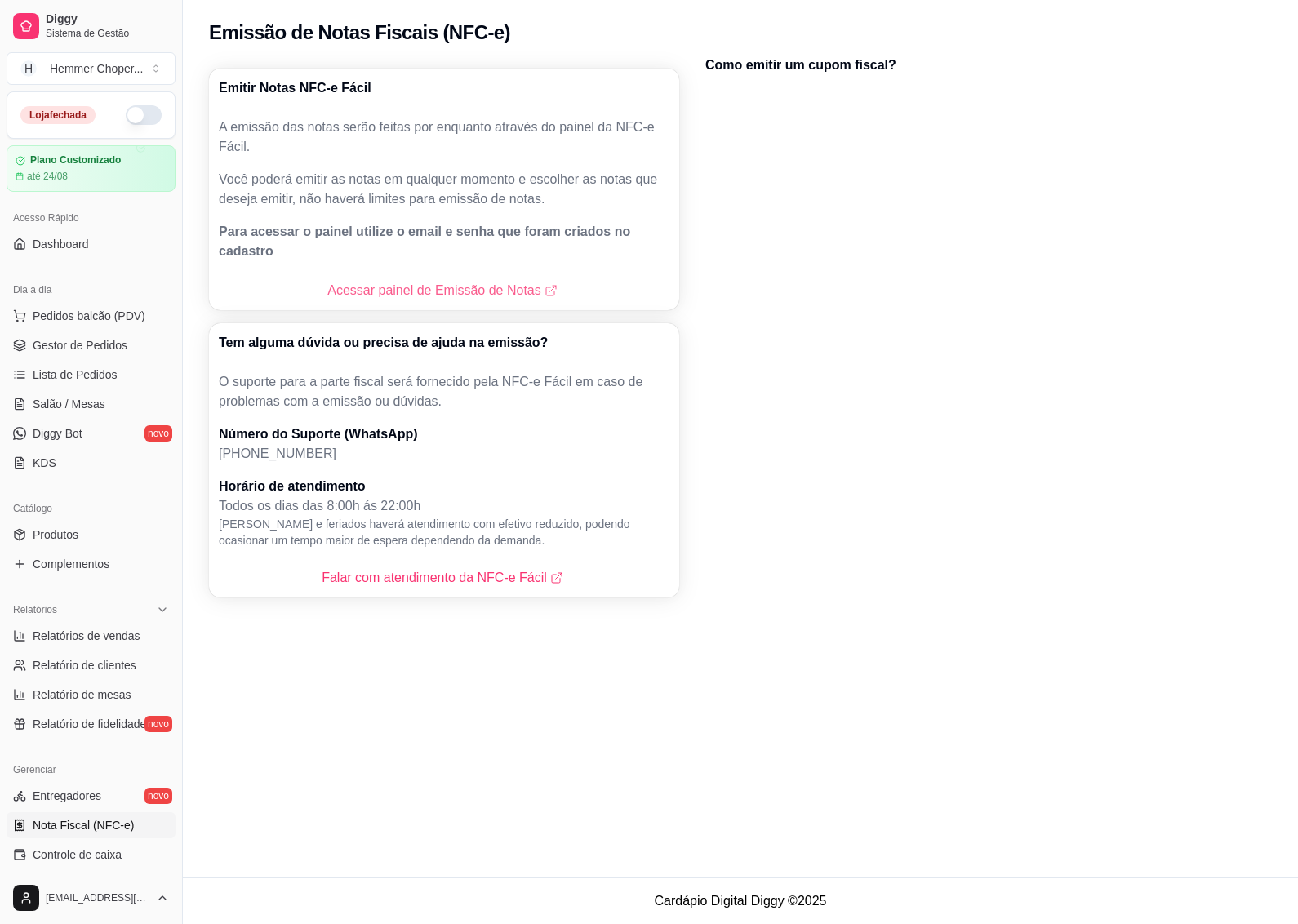
click at [404, 281] on link "Acessar painel de Emissão de Notas" at bounding box center [444, 290] width 233 height 20
